Goal: Task Accomplishment & Management: Complete application form

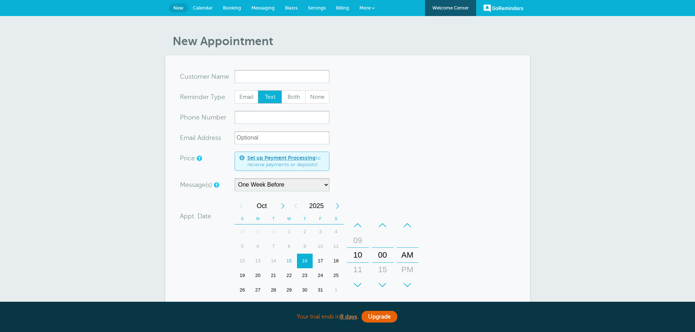
select select "163589"
click at [286, 76] on input "x-no-autofill" at bounding box center [281, 76] width 95 height 13
click at [257, 7] on span "Messaging" at bounding box center [262, 7] width 23 height 5
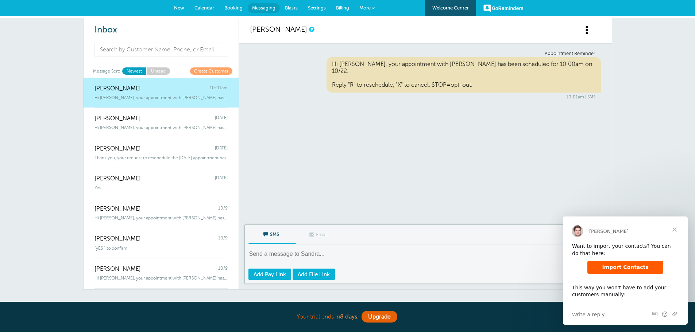
click at [672, 230] on span "Close" at bounding box center [674, 230] width 26 height 26
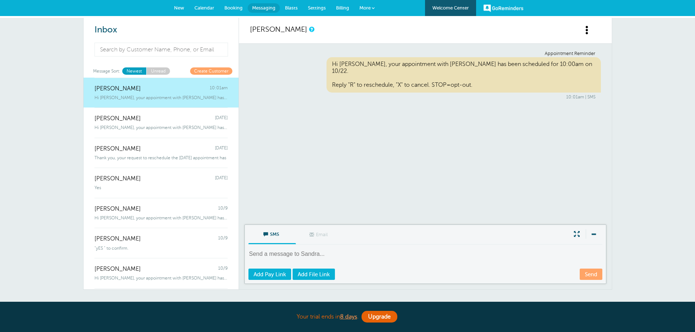
click at [180, 9] on span "New" at bounding box center [179, 7] width 10 height 5
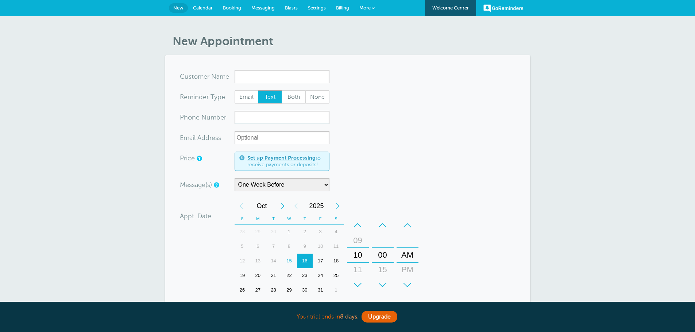
select select "163589"
click at [260, 75] on input "x-no-autofill" at bounding box center [281, 76] width 95 height 13
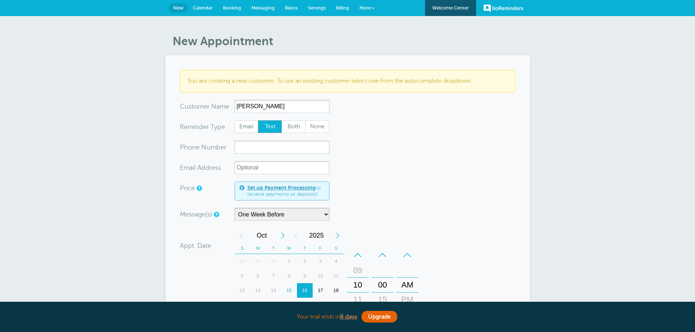
type input "Jose Oseguero"
click at [263, 148] on input "xxx-no-autofill" at bounding box center [281, 147] width 95 height 13
click at [271, 146] on input "xxx-no-autofill" at bounding box center [281, 147] width 95 height 13
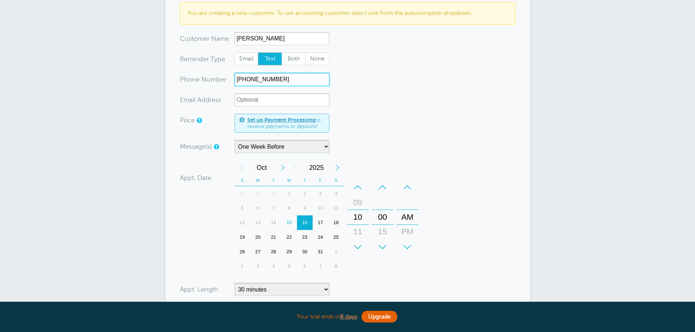
scroll to position [73, 0]
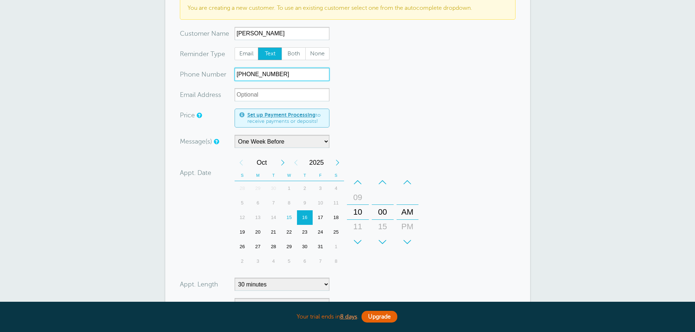
type input "541-645-0140"
click at [288, 141] on select "Main Reminder Sequence One Week Before" at bounding box center [281, 141] width 95 height 13
click at [339, 163] on div "Next Year" at bounding box center [337, 162] width 13 height 15
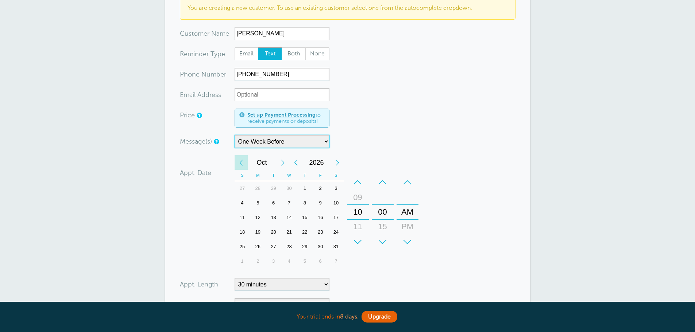
click at [241, 164] on div "Previous Month" at bounding box center [240, 162] width 13 height 15
click at [240, 161] on div "Previous Month" at bounding box center [240, 162] width 13 height 15
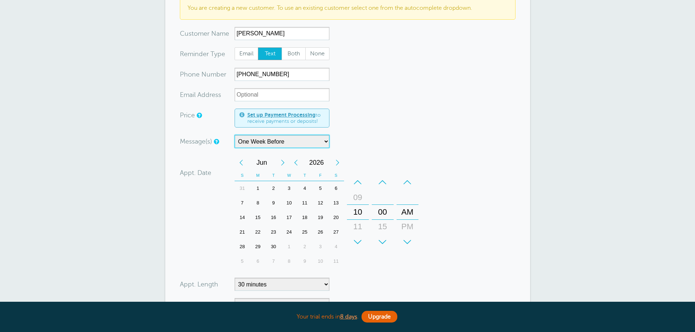
click at [240, 161] on div "Previous Month" at bounding box center [240, 162] width 13 height 15
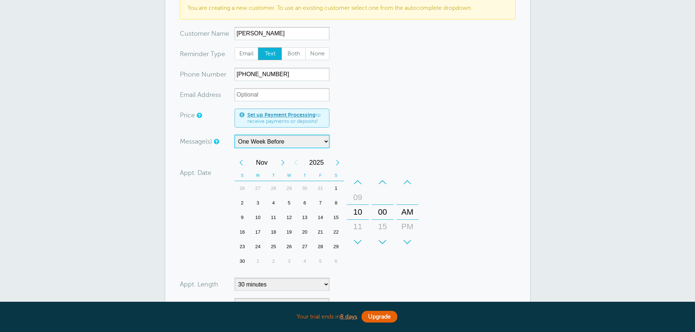
drag, startPoint x: 273, startPoint y: 161, endPoint x: 278, endPoint y: 161, distance: 4.7
click at [274, 161] on span "Nov" at bounding box center [262, 162] width 28 height 15
click at [279, 161] on div "Next Month" at bounding box center [282, 162] width 13 height 15
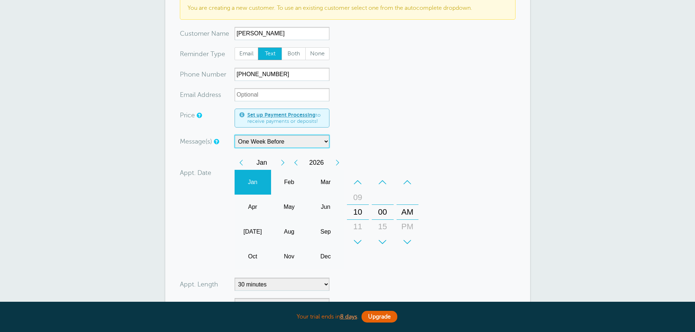
click at [257, 185] on div "Jan" at bounding box center [252, 182] width 36 height 25
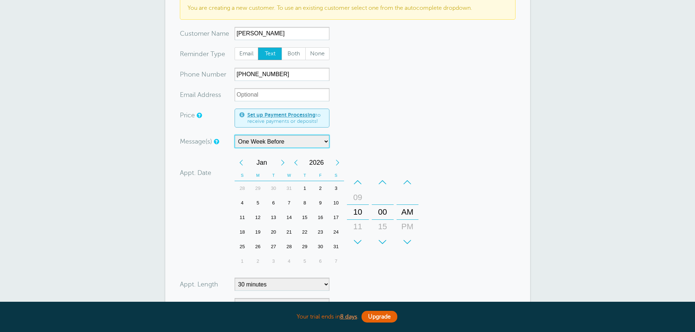
click at [291, 203] on div "7" at bounding box center [289, 203] width 16 height 15
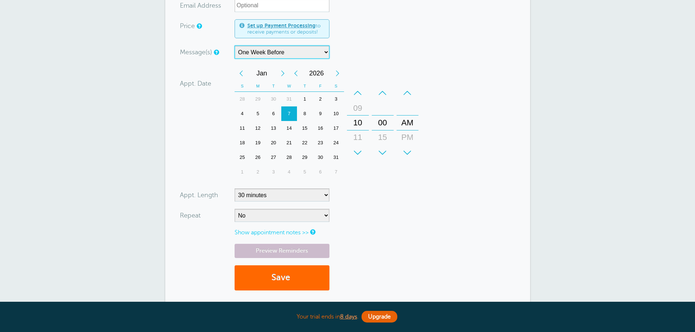
scroll to position [182, 0]
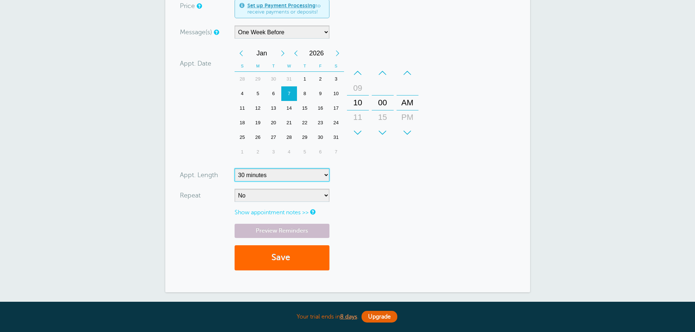
click at [272, 177] on select "5 minutes 10 minutes 15 minutes 20 minutes 25 minutes 30 minutes 35 minutes 40 …" at bounding box center [281, 174] width 95 height 13
select select "60"
click at [234, 168] on select "5 minutes 10 minutes 15 minutes 20 minutes 25 minutes 30 minutes 35 minutes 40 …" at bounding box center [281, 174] width 95 height 13
click at [195, 212] on div "Show appointment notes >>" at bounding box center [247, 212] width 135 height 7
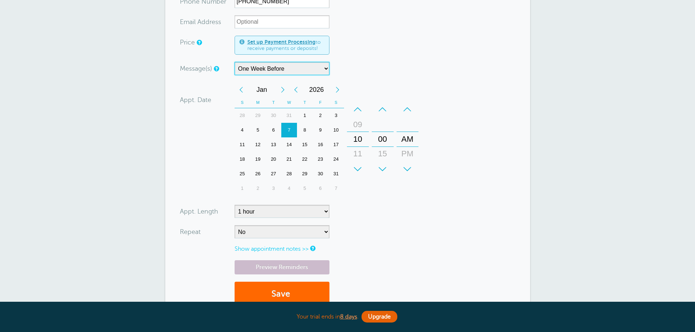
click at [271, 69] on select "Main Reminder Sequence One Week Before" at bounding box center [281, 68] width 95 height 13
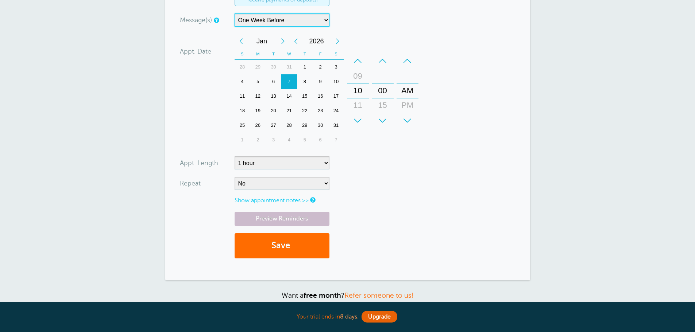
scroll to position [219, 0]
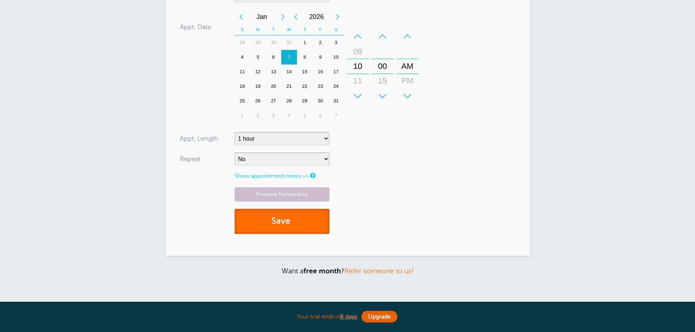
click at [258, 225] on button "Save" at bounding box center [281, 221] width 95 height 25
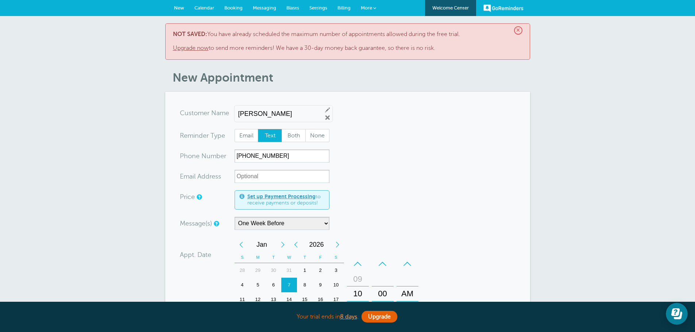
click at [449, 95] on section "You are creating a new customer. To use an existing customer select one from th…" at bounding box center [347, 288] width 365 height 392
click at [11, 65] on div "× NOT SAVED: You have already scheduled the maximum number of appointments allo…" at bounding box center [347, 277] width 695 height 523
